Goal: Information Seeking & Learning: Check status

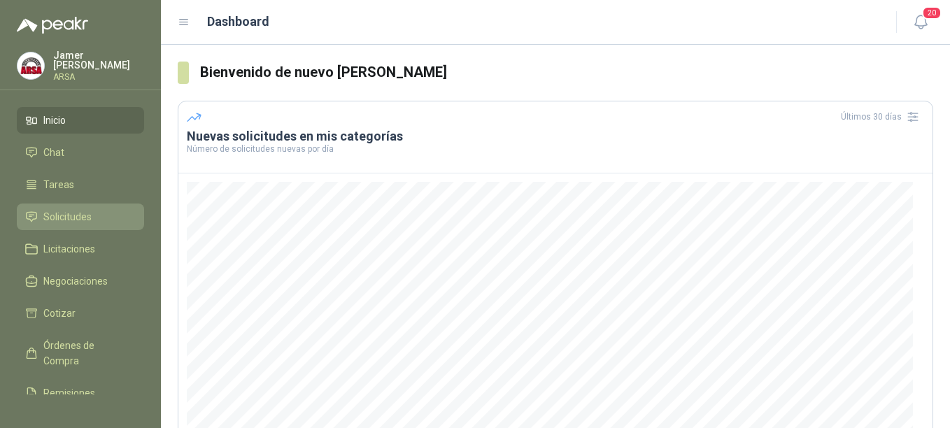
click at [53, 213] on span "Solicitudes" at bounding box center [67, 216] width 48 height 15
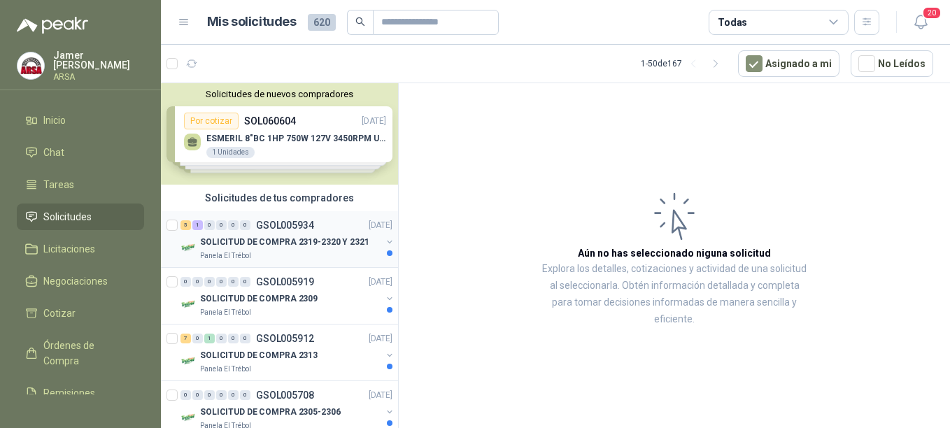
click at [253, 240] on p "SOLICITUD DE COMPRA 2319-2320 Y 2321" at bounding box center [284, 242] width 169 height 13
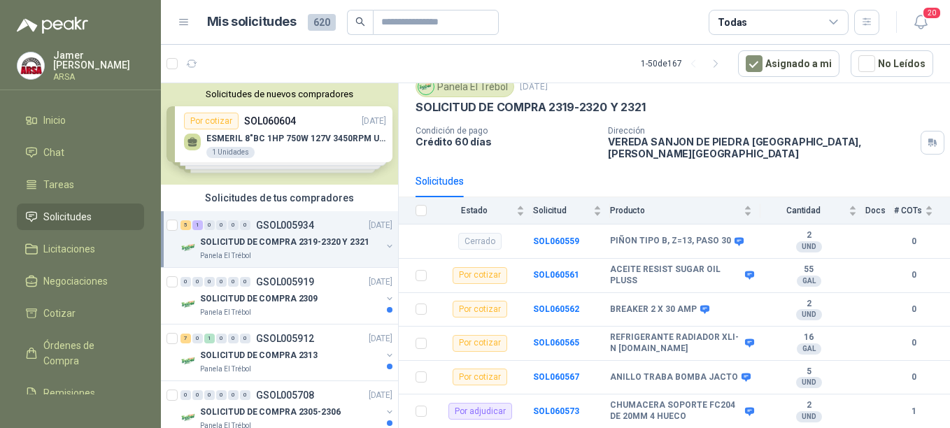
scroll to position [75, 0]
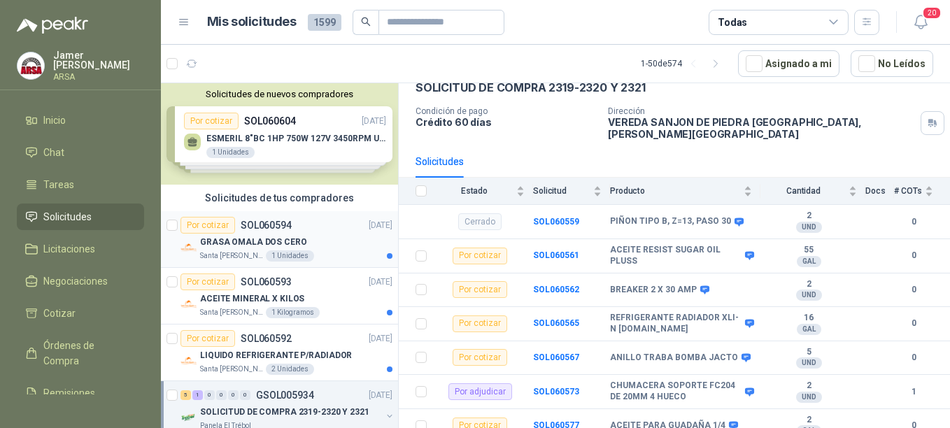
click at [248, 263] on article "Por cotizar SOL060594 [DATE] GRASA OMALA DOS CERO Santa [PERSON_NAME] 1 Unidades" at bounding box center [279, 239] width 237 height 57
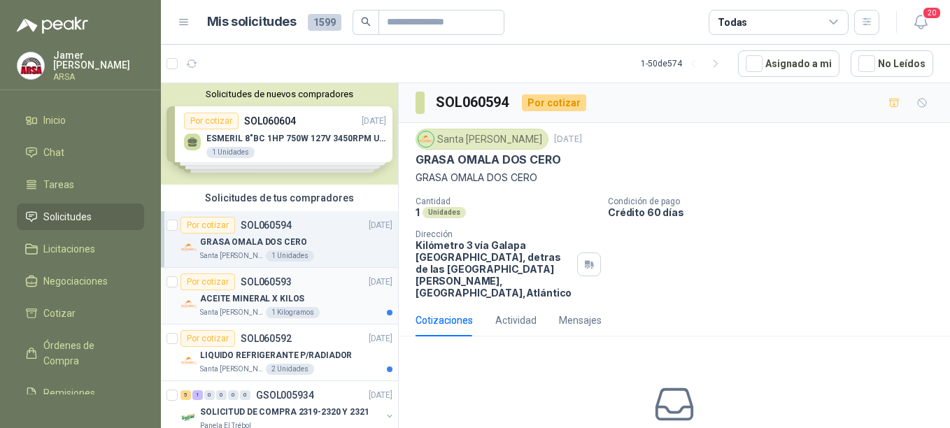
click at [238, 299] on p "ACEITE MINERAL X KILOS" at bounding box center [252, 298] width 104 height 13
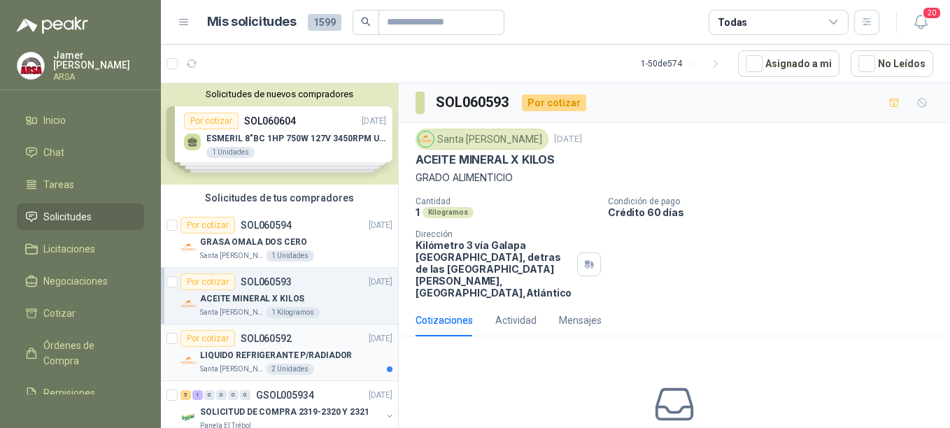
click at [252, 359] on p "LIQUIDO REFRIGERANTE P/RADIADOR" at bounding box center [276, 355] width 152 height 13
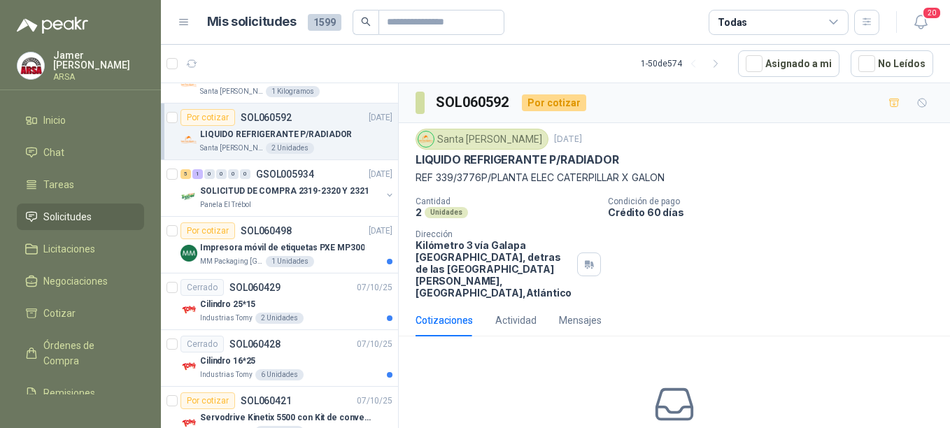
scroll to position [228, 0]
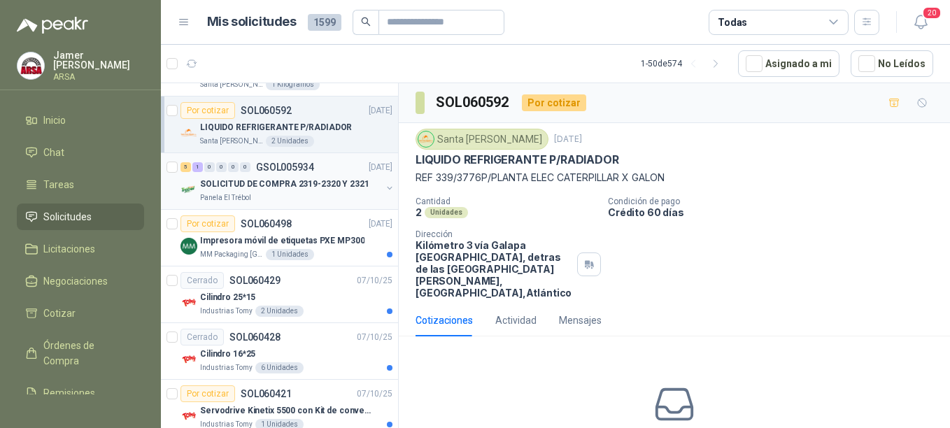
click at [291, 190] on p "SOLICITUD DE COMPRA 2319-2320 Y 2321" at bounding box center [284, 184] width 169 height 13
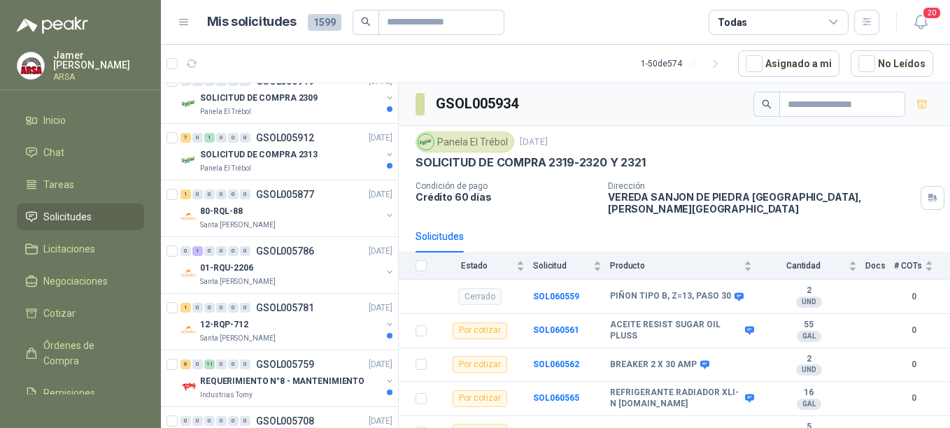
scroll to position [616, 0]
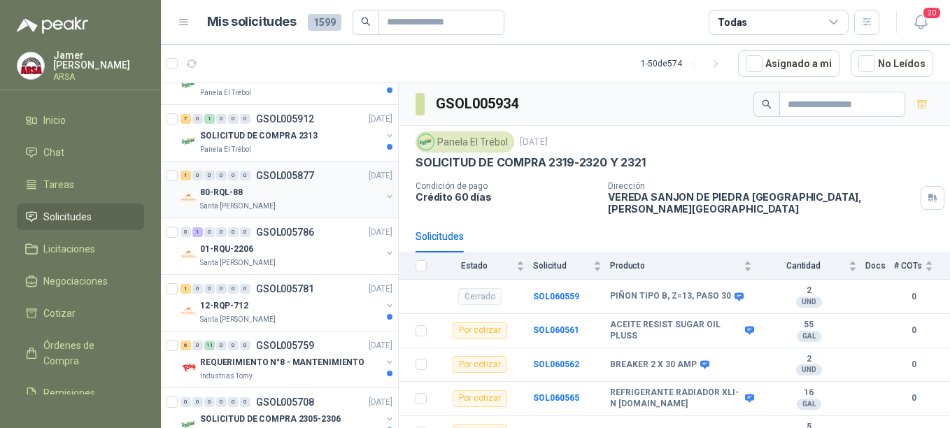
click at [273, 203] on div "Santa [PERSON_NAME]" at bounding box center [290, 206] width 181 height 11
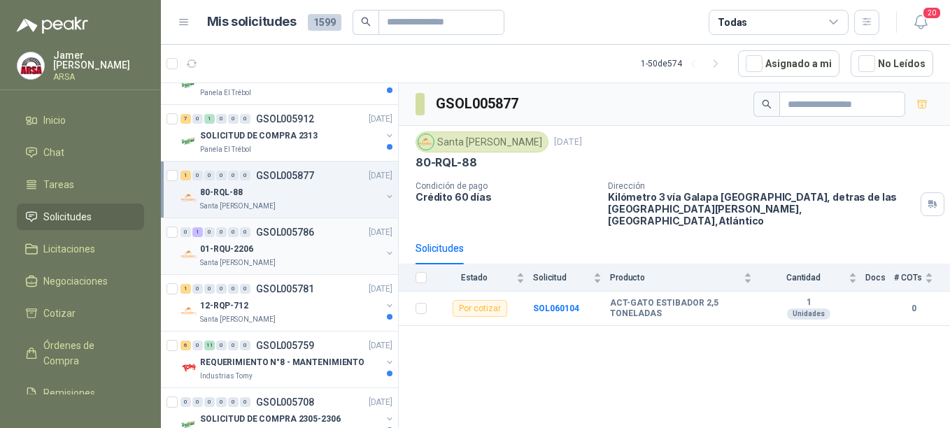
click at [263, 251] on div "01-RQU-2206" at bounding box center [290, 249] width 181 height 17
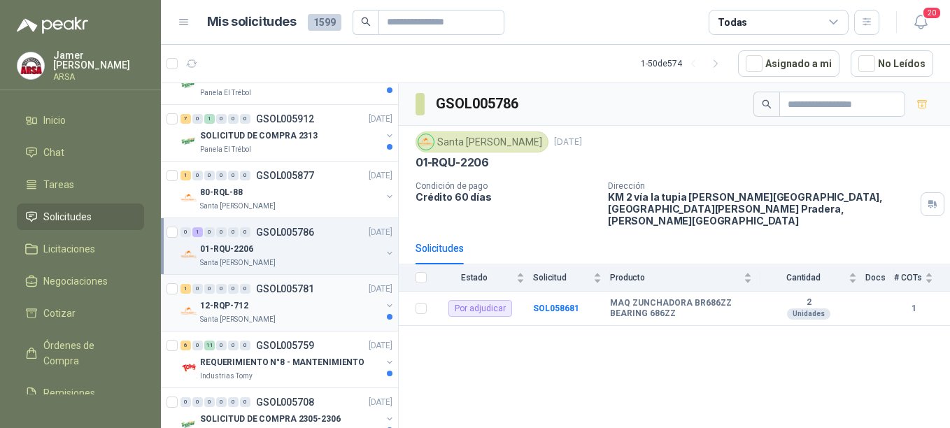
click at [273, 310] on div "12-RQP-712" at bounding box center [290, 305] width 181 height 17
